Goal: Information Seeking & Learning: Get advice/opinions

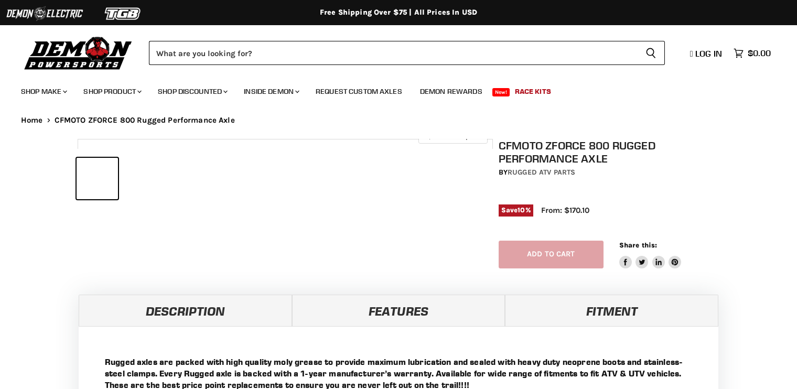
select select "******"
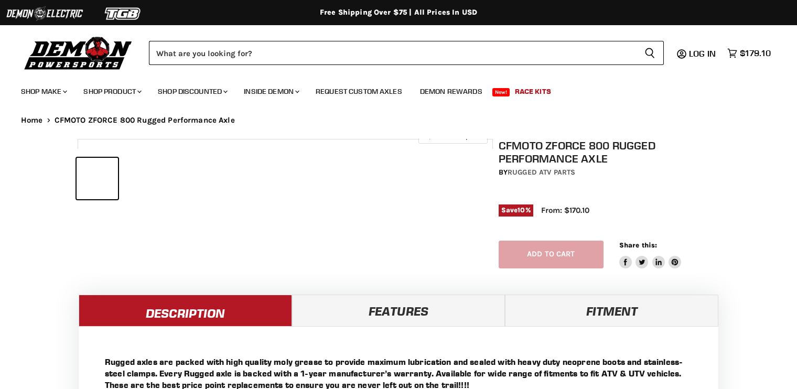
select select "******"
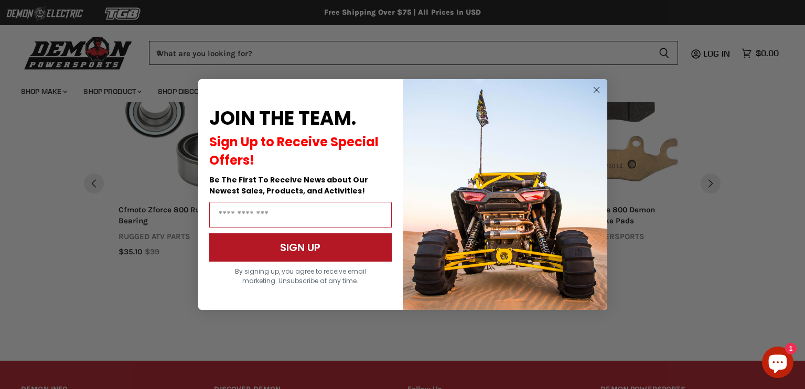
scroll to position [906, 0]
